Goal: Task Accomplishment & Management: Use online tool/utility

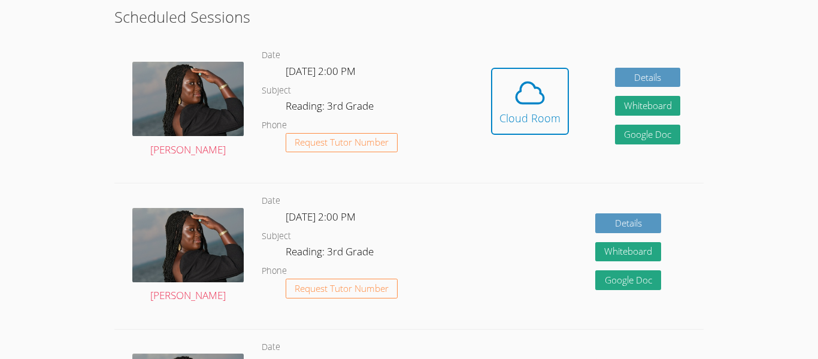
scroll to position [335, 0]
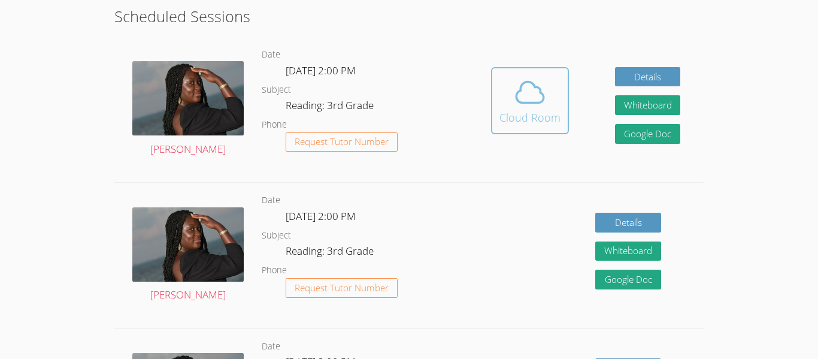
click at [516, 128] on button "Cloud Room" at bounding box center [530, 100] width 78 height 67
click at [521, 114] on div "Cloud Room" at bounding box center [530, 117] width 61 height 17
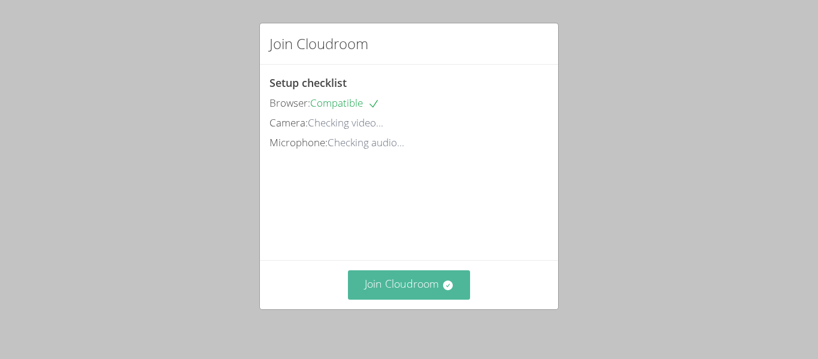
click at [432, 283] on button "Join Cloudroom" at bounding box center [409, 284] width 123 height 29
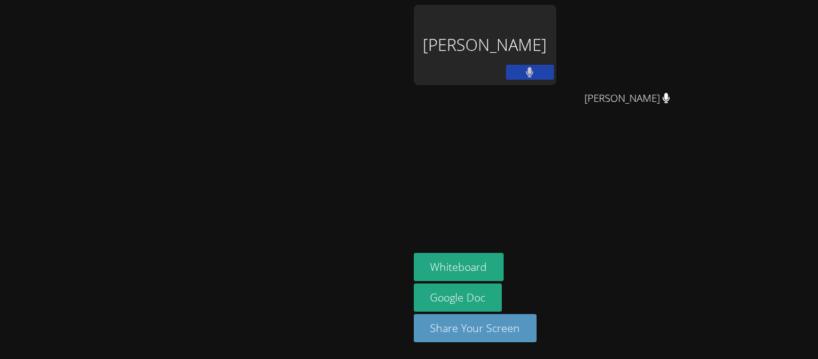
click at [554, 71] on button at bounding box center [530, 72] width 48 height 15
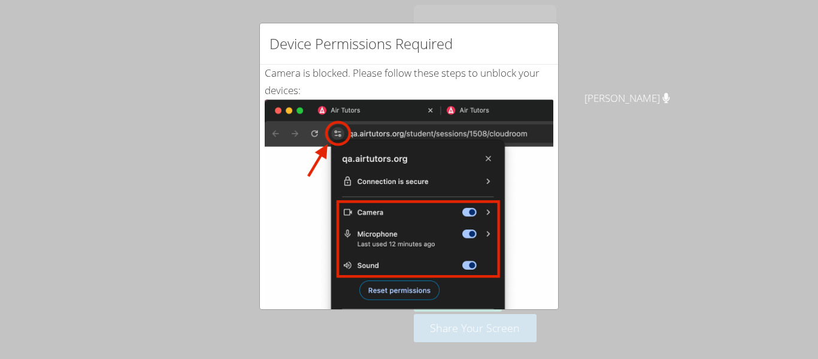
click at [671, 235] on div "Device Permissions Required Camera is blocked . Please follow these steps to un…" at bounding box center [409, 179] width 818 height 359
click at [429, 112] on img at bounding box center [409, 234] width 289 height 271
click at [551, 141] on img at bounding box center [409, 234] width 289 height 271
click at [422, 289] on img at bounding box center [409, 234] width 289 height 271
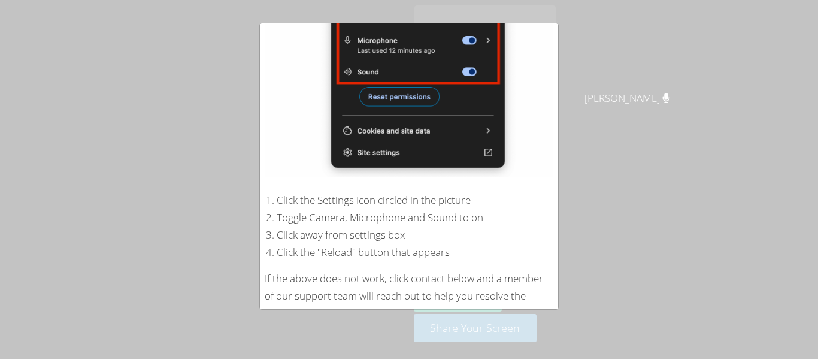
scroll to position [196, 0]
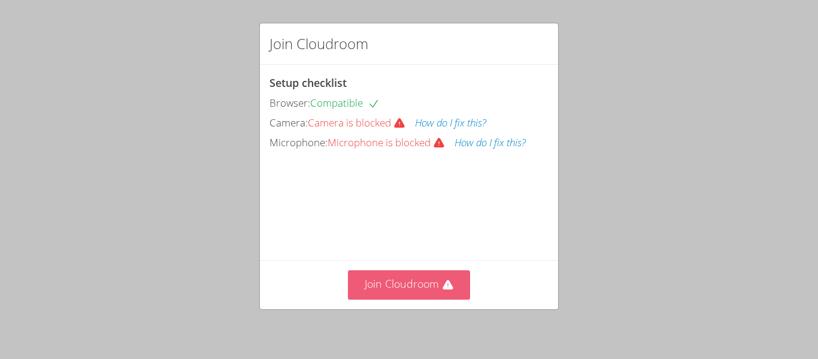
click at [450, 292] on button "Join Cloudroom" at bounding box center [409, 284] width 123 height 29
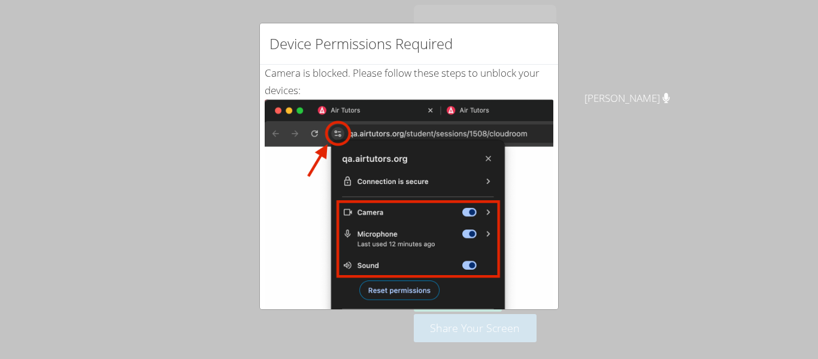
click at [625, 114] on div "Device Permissions Required Camera is blocked . Please follow these steps to un…" at bounding box center [409, 179] width 818 height 359
click at [579, 267] on div "Device Permissions Required Camera is blocked . Please follow these steps to un…" at bounding box center [409, 179] width 818 height 359
drag, startPoint x: 555, startPoint y: 235, endPoint x: 570, endPoint y: 174, distance: 63.5
click at [570, 174] on div "Device Permissions Required Camera is blocked . Please follow these steps to un…" at bounding box center [409, 179] width 818 height 359
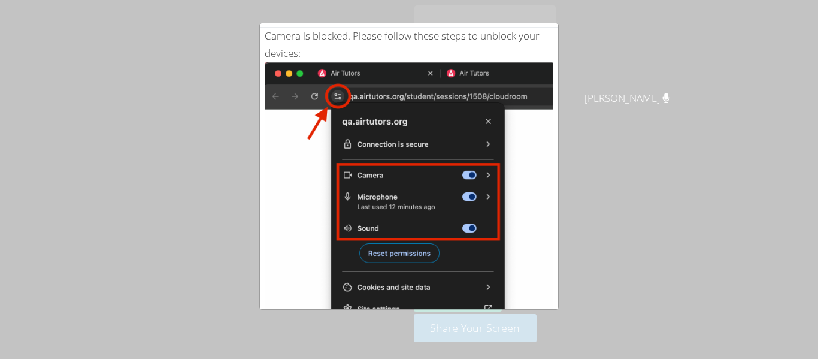
scroll to position [38, 0]
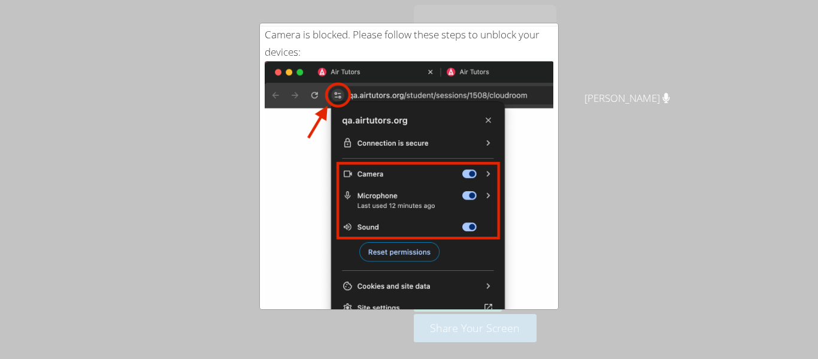
click at [632, 76] on div "Device Permissions Required Camera is blocked . Please follow these steps to un…" at bounding box center [409, 179] width 818 height 359
click at [402, 253] on img at bounding box center [409, 196] width 289 height 271
click at [401, 255] on img at bounding box center [409, 196] width 289 height 271
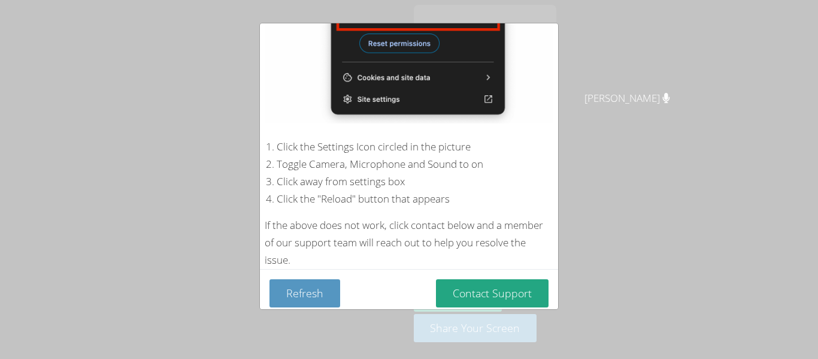
scroll to position [255, 0]
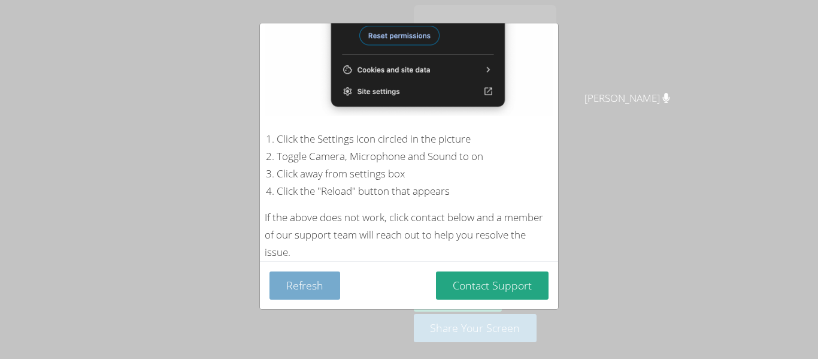
click at [337, 297] on button "Refresh" at bounding box center [305, 285] width 71 height 28
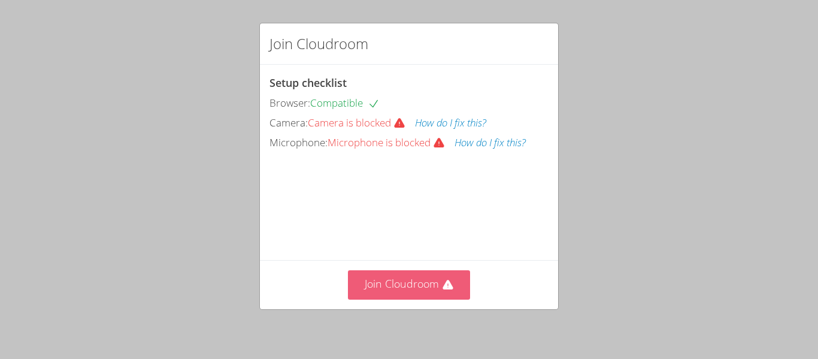
click at [408, 290] on button "Join Cloudroom" at bounding box center [409, 284] width 123 height 29
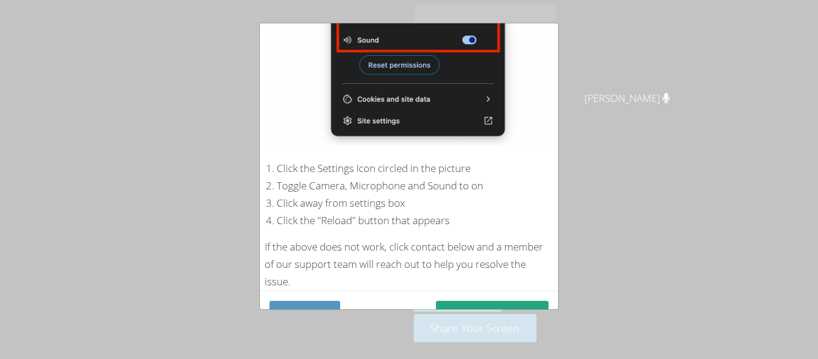
scroll to position [249, 0]
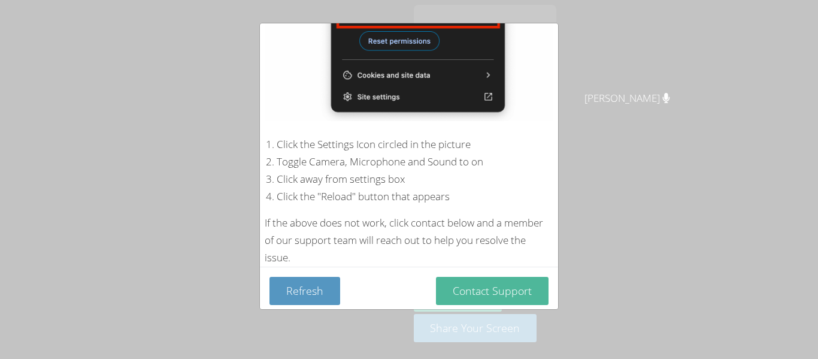
click at [507, 292] on button "Contact Support" at bounding box center [492, 291] width 113 height 28
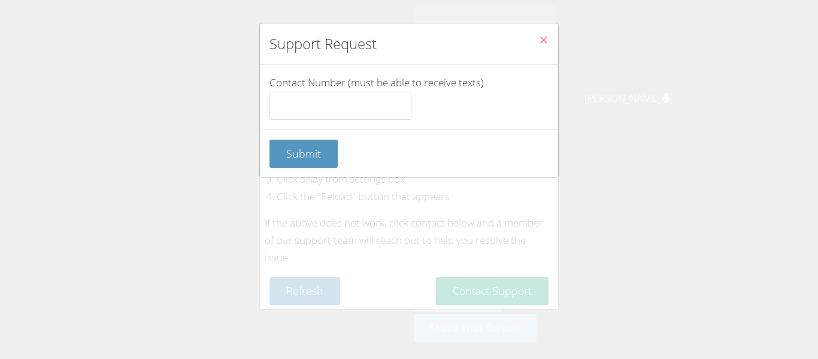
click at [547, 38] on icon "Close" at bounding box center [543, 40] width 10 height 10
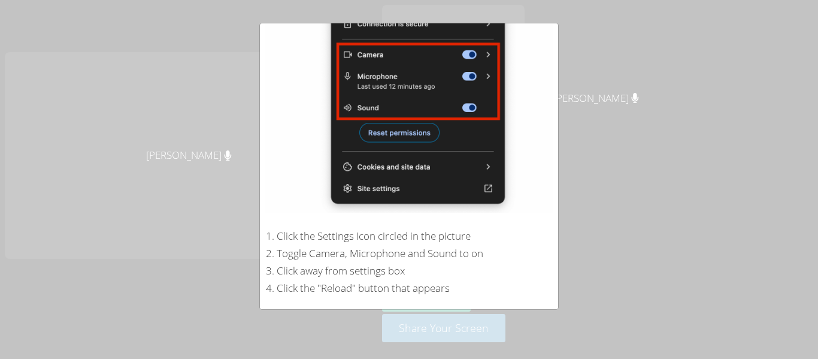
scroll to position [159, 0]
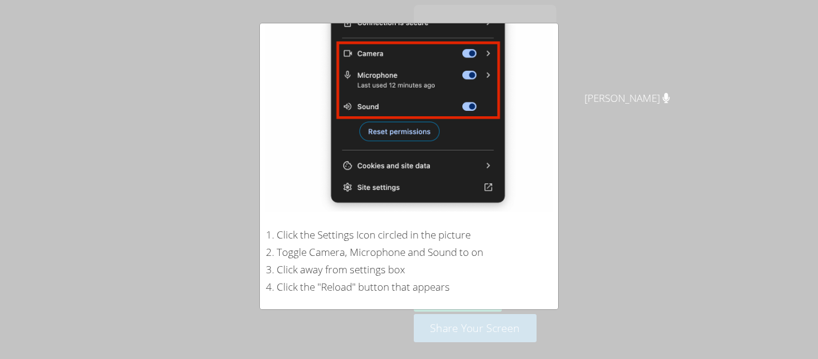
click at [559, 146] on div "Device Permissions Required Camera is blocked . Please follow these steps to un…" at bounding box center [409, 179] width 818 height 359
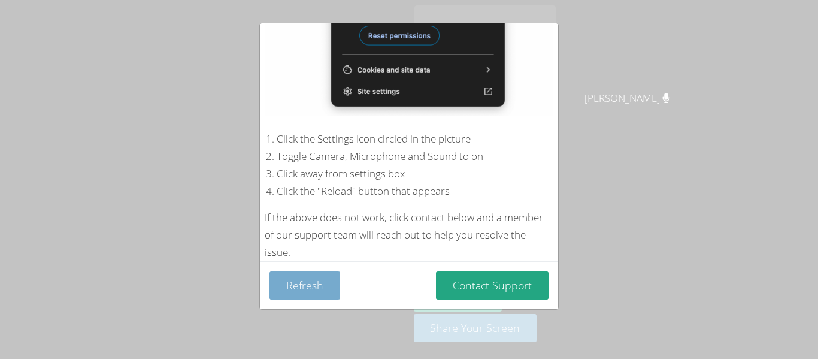
click at [296, 298] on button "Refresh" at bounding box center [305, 285] width 71 height 28
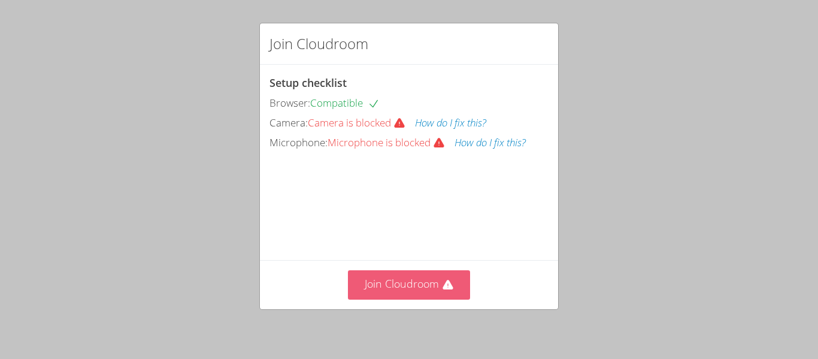
click at [411, 294] on button "Join Cloudroom" at bounding box center [409, 284] width 123 height 29
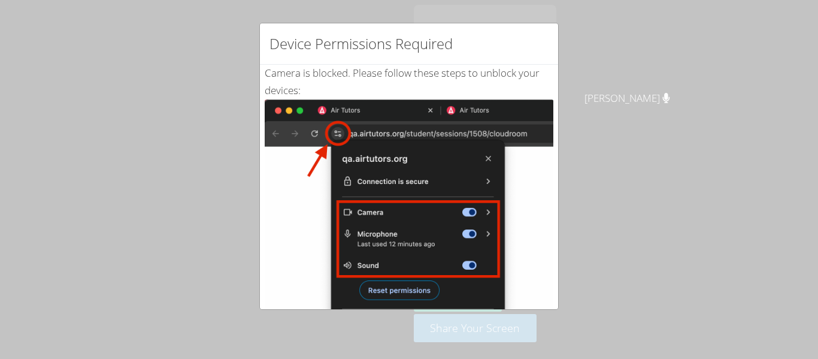
scroll to position [255, 0]
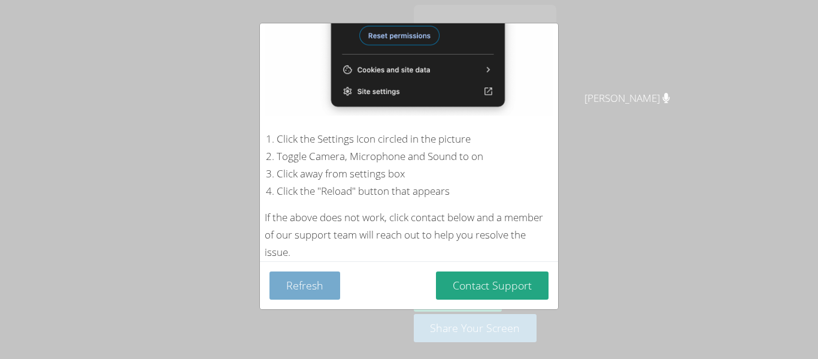
click at [299, 291] on button "Refresh" at bounding box center [305, 285] width 71 height 28
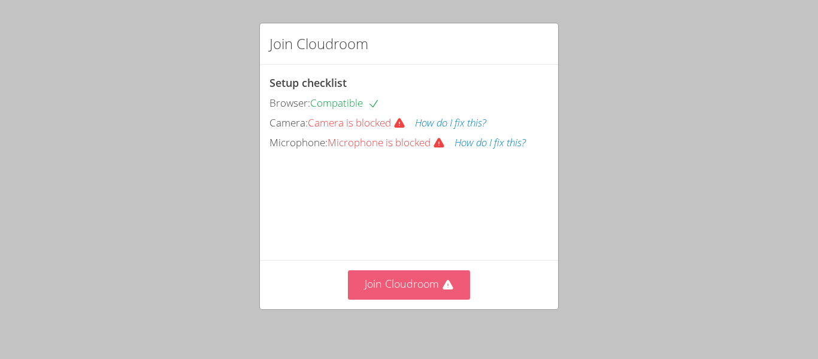
click at [458, 286] on button "Join Cloudroom" at bounding box center [409, 284] width 123 height 29
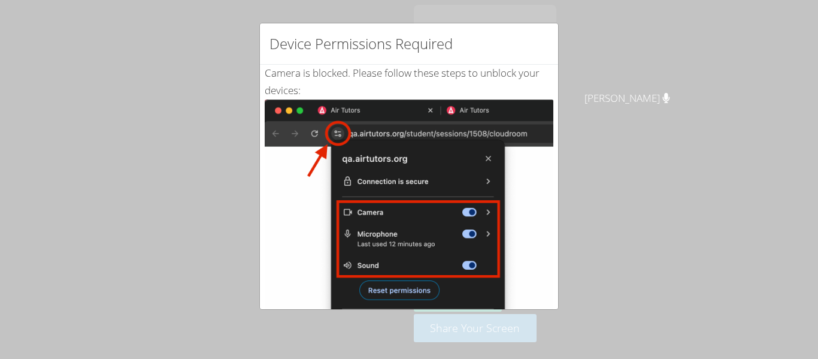
click at [310, 112] on img at bounding box center [409, 234] width 289 height 271
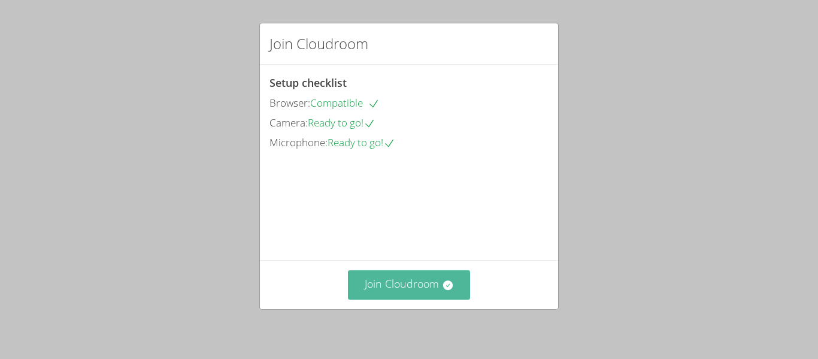
click at [359, 279] on button "Join Cloudroom" at bounding box center [409, 284] width 123 height 29
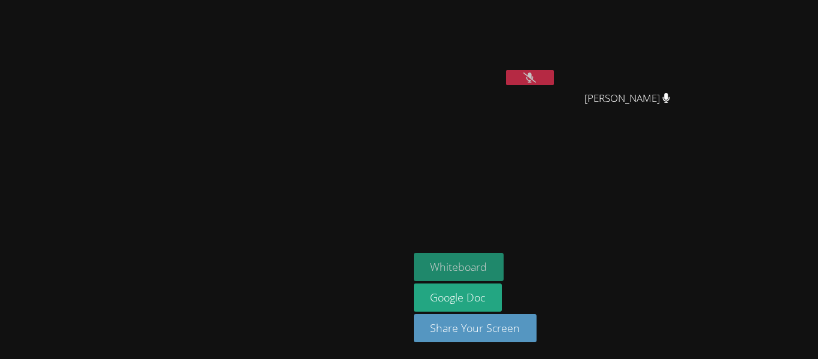
click at [504, 267] on button "Whiteboard" at bounding box center [459, 267] width 90 height 28
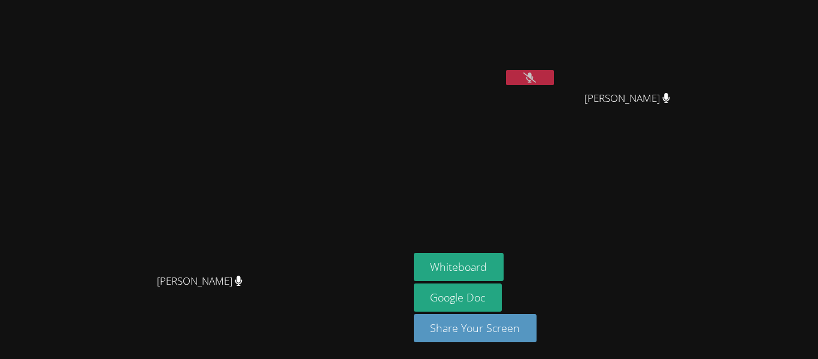
click at [554, 73] on button at bounding box center [530, 77] width 48 height 15
click at [536, 78] on icon at bounding box center [529, 77] width 13 height 10
click at [554, 74] on button at bounding box center [530, 77] width 48 height 15
click at [554, 86] on div at bounding box center [530, 79] width 48 height 18
click at [554, 75] on button at bounding box center [530, 77] width 48 height 15
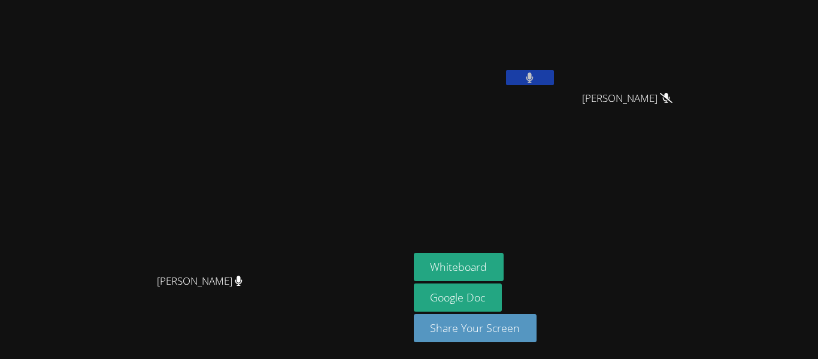
click at [554, 76] on button at bounding box center [530, 77] width 48 height 15
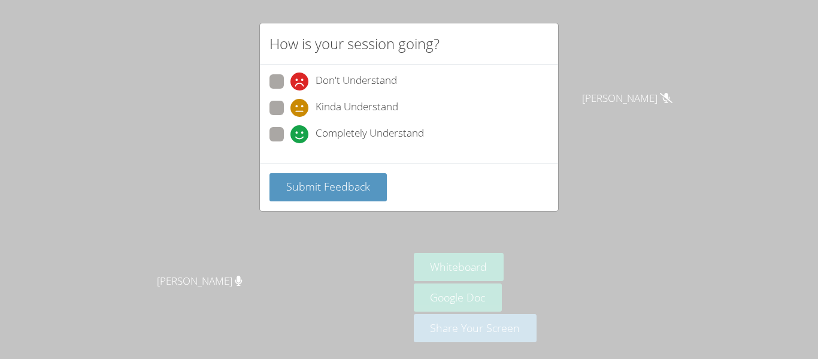
click at [290, 143] on span at bounding box center [290, 143] width 0 height 0
click at [290, 137] on input "Completely Understand" at bounding box center [295, 132] width 10 height 10
radio input "true"
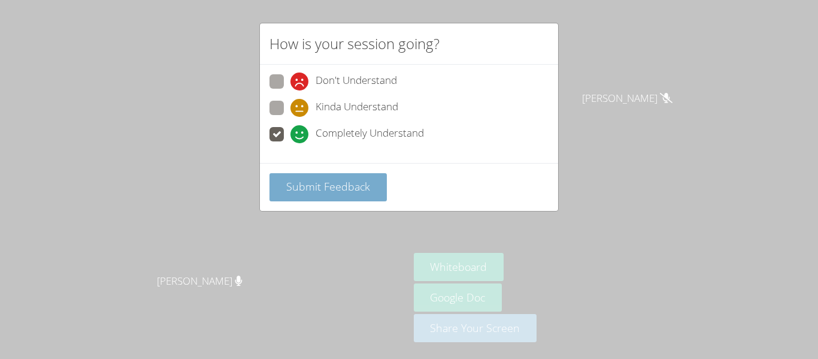
click at [337, 192] on span "Submit Feedback" at bounding box center [328, 186] width 84 height 14
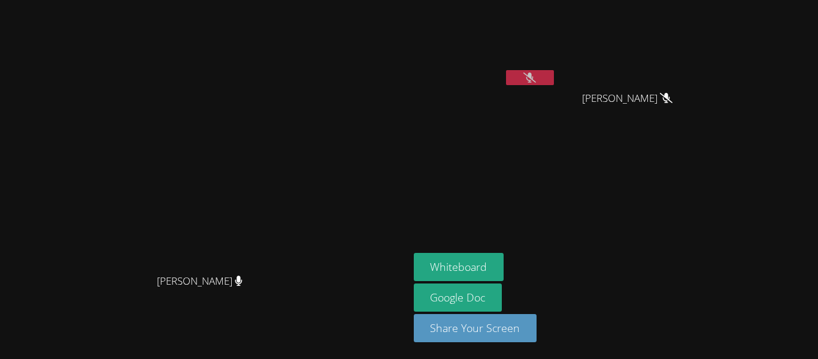
click at [554, 72] on button at bounding box center [530, 77] width 48 height 15
click at [554, 82] on button at bounding box center [530, 77] width 48 height 15
click at [554, 74] on button at bounding box center [530, 77] width 48 height 15
click at [550, 31] on video at bounding box center [485, 45] width 143 height 80
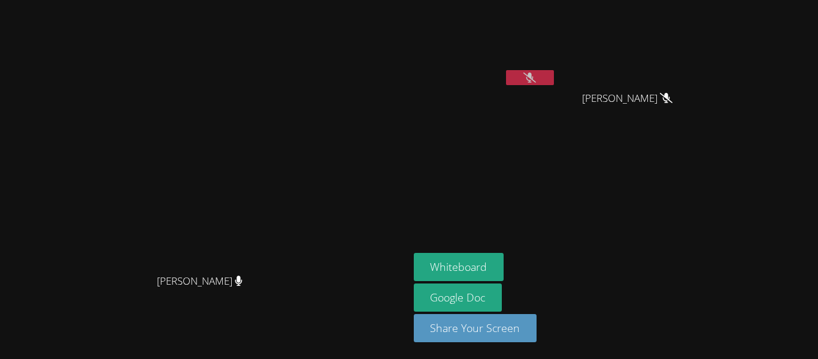
click at [554, 80] on button at bounding box center [530, 77] width 48 height 15
click at [554, 81] on button at bounding box center [530, 77] width 48 height 15
click at [554, 70] on button at bounding box center [530, 77] width 48 height 15
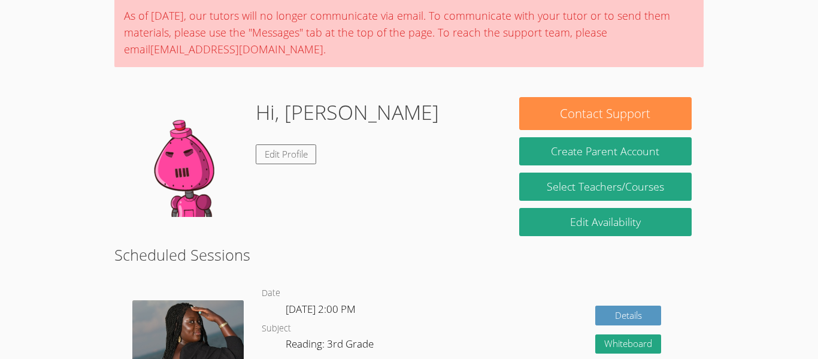
scroll to position [72, 0]
